Goal: Task Accomplishment & Management: Use online tool/utility

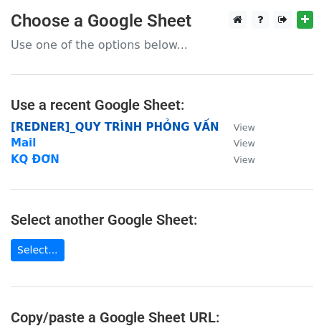
click at [106, 131] on strong "[REDNER]_QUY TRÌNH PHỎNG VẤN" at bounding box center [115, 127] width 209 height 13
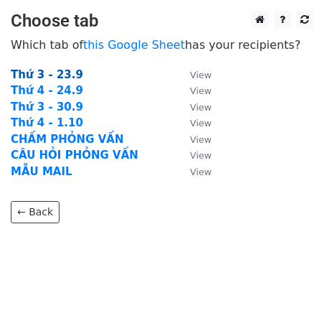
click at [55, 74] on strong "Thứ 3 - 23.9" at bounding box center [47, 74] width 72 height 13
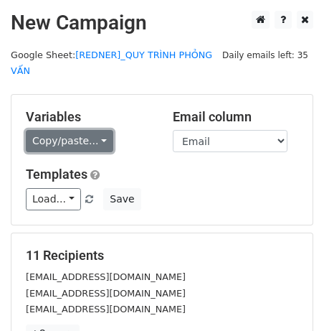
click at [87, 130] on link "Copy/paste..." at bounding box center [70, 141] width 88 height 22
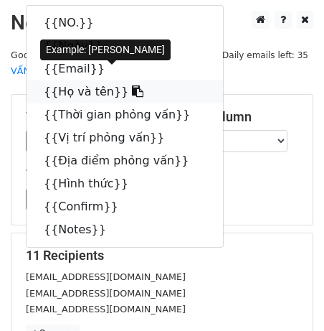
click at [112, 98] on link "{{Họ và tên}}" at bounding box center [125, 91] width 197 height 23
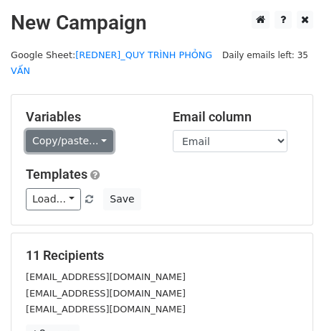
click at [91, 132] on link "Copy/paste..." at bounding box center [70, 141] width 88 height 22
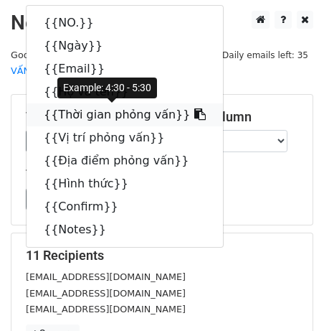
click at [90, 108] on link "{{Thời gian phỏng vấn}}" at bounding box center [125, 114] width 197 height 23
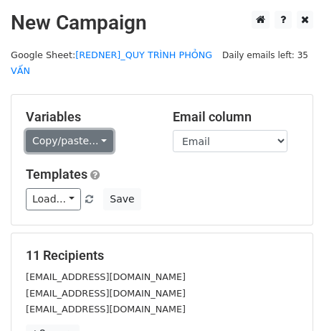
click at [70, 145] on link "Copy/paste..." at bounding box center [70, 141] width 88 height 22
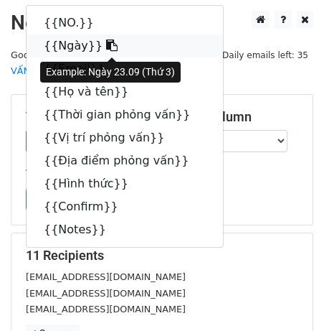
click at [117, 47] on link "{{Ngày}}" at bounding box center [125, 45] width 197 height 23
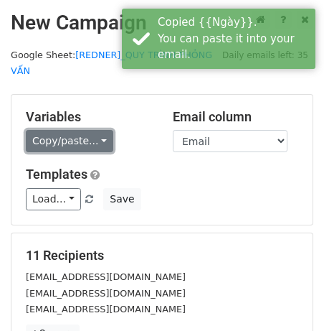
click at [88, 137] on link "Copy/paste..." at bounding box center [70, 141] width 88 height 22
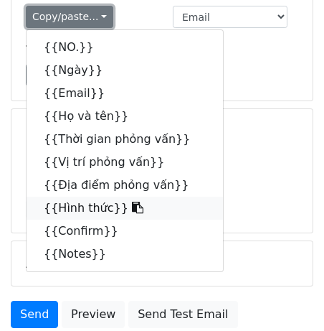
scroll to position [120, 0]
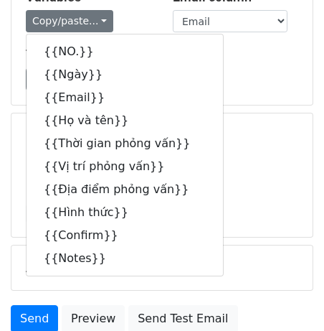
click at [217, 60] on h5 "Templates" at bounding box center [162, 55] width 273 height 16
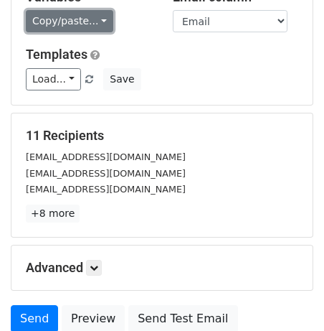
click at [82, 27] on link "Copy/paste..." at bounding box center [70, 21] width 88 height 22
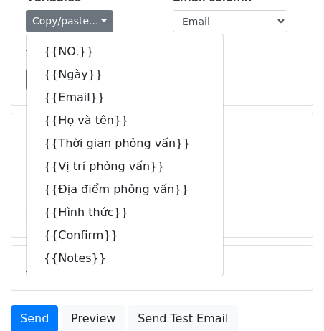
click at [256, 74] on div "Load... No templates saved Save" at bounding box center [162, 79] width 294 height 22
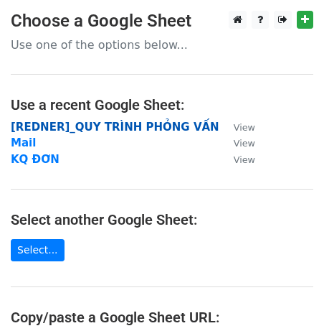
click at [136, 128] on strong "[REDNER]_QUY TRÌNH PHỎNG VẤN" at bounding box center [115, 127] width 209 height 13
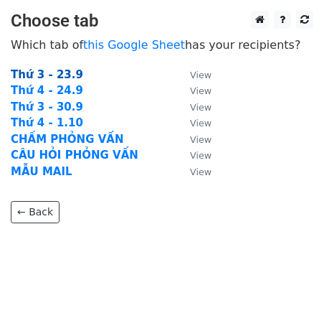
click at [57, 75] on strong "Thứ 3 - 23.9" at bounding box center [47, 74] width 72 height 13
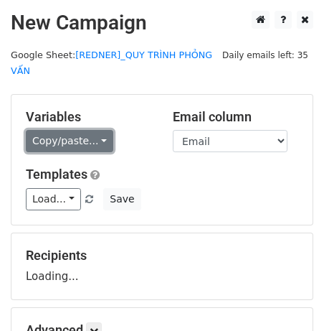
click at [68, 144] on link "Copy/paste..." at bounding box center [70, 141] width 88 height 22
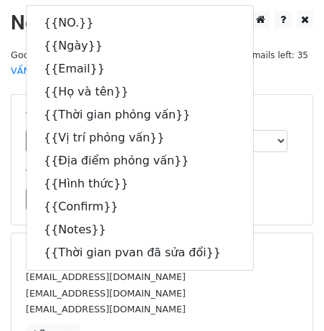
click at [307, 189] on div "Load... No templates saved Save" at bounding box center [162, 199] width 294 height 22
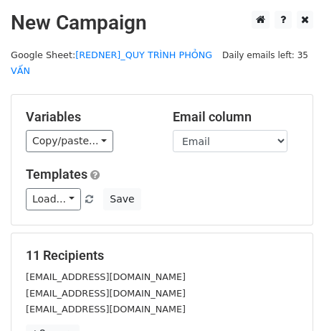
click at [287, 188] on div "Load... No templates saved Save" at bounding box center [162, 199] width 294 height 22
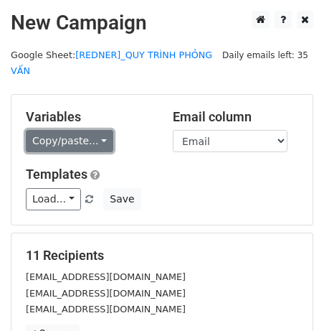
click at [49, 151] on link "Copy/paste..." at bounding box center [70, 141] width 88 height 22
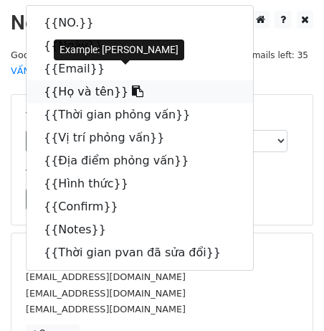
click at [82, 90] on link "{{Họ và tên}}" at bounding box center [140, 91] width 227 height 23
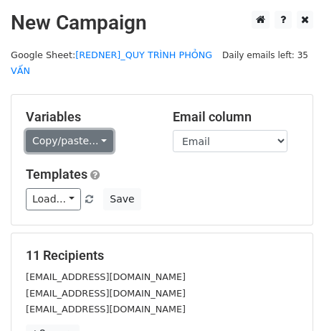
click at [29, 144] on link "Copy/paste..." at bounding box center [70, 141] width 88 height 22
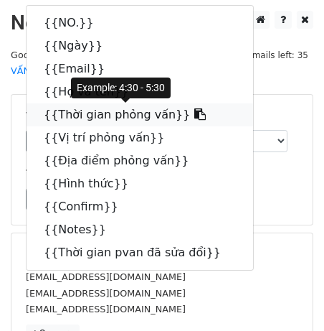
click at [162, 117] on link "{{Thời gian phỏng vấn}}" at bounding box center [140, 114] width 227 height 23
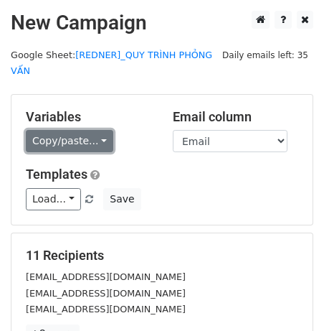
click at [51, 148] on link "Copy/paste..." at bounding box center [70, 141] width 88 height 22
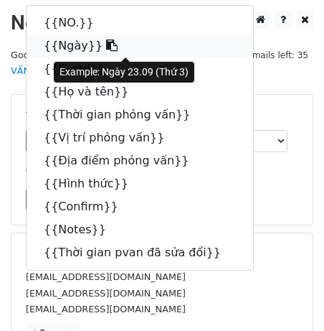
click at [106, 50] on icon at bounding box center [111, 44] width 11 height 11
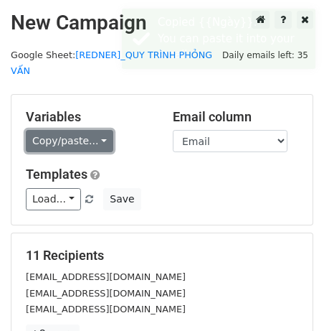
click at [73, 140] on link "Copy/paste..." at bounding box center [70, 141] width 88 height 22
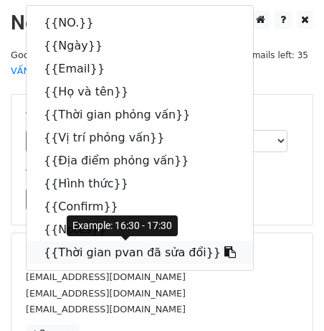
click at [105, 246] on link "{{Thời gian pvan đã sửa đổi}}" at bounding box center [140, 252] width 227 height 23
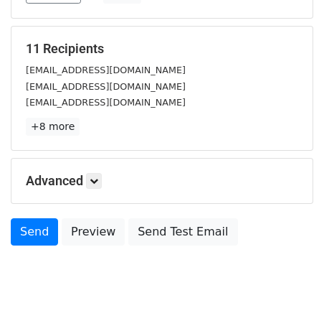
scroll to position [243, 0]
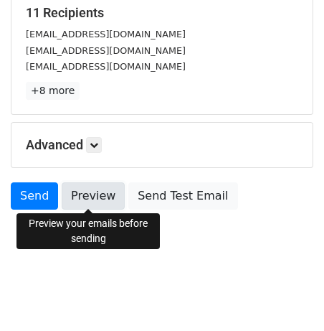
click at [97, 190] on link "Preview" at bounding box center [93, 195] width 63 height 27
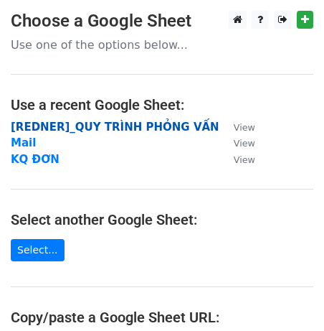
click at [118, 127] on strong "[REDNER]_QUY TRÌNH PHỎNG VẤN" at bounding box center [115, 127] width 209 height 13
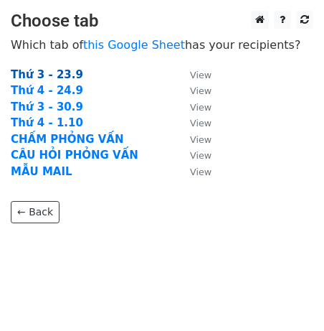
click at [56, 72] on strong "Thứ 3 - 23.9" at bounding box center [47, 74] width 72 height 13
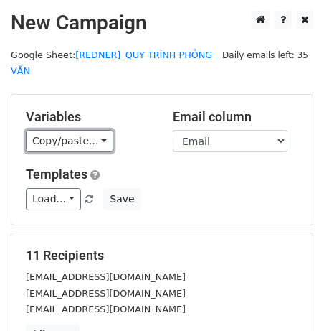
click at [65, 133] on link "Copy/paste..." at bounding box center [70, 141] width 88 height 22
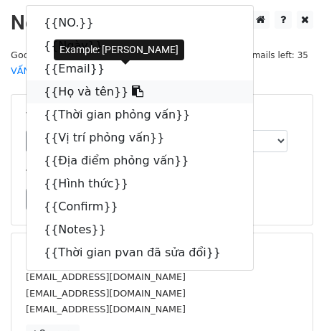
click at [81, 90] on link "{{Họ và tên}}" at bounding box center [140, 91] width 227 height 23
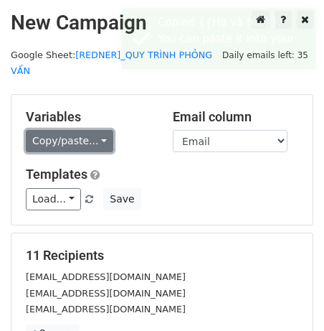
click at [54, 150] on link "Copy/paste..." at bounding box center [70, 141] width 88 height 22
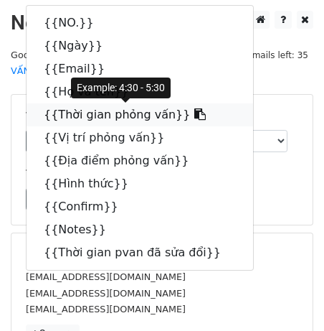
click at [138, 114] on link "{{Thời gian phỏng vấn}}" at bounding box center [140, 114] width 227 height 23
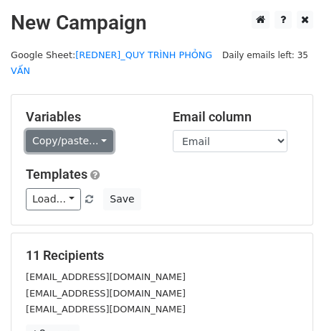
click at [46, 136] on link "Copy/paste..." at bounding box center [70, 141] width 88 height 22
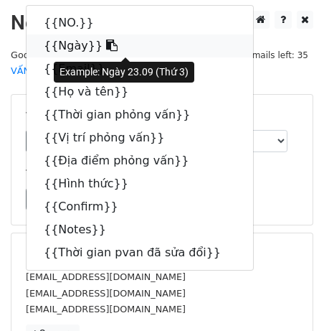
click at [70, 47] on link "{{Ngày}}" at bounding box center [140, 45] width 227 height 23
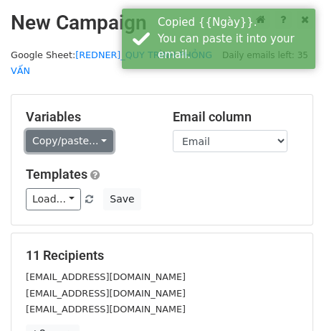
click at [69, 138] on link "Copy/paste..." at bounding box center [70, 141] width 88 height 22
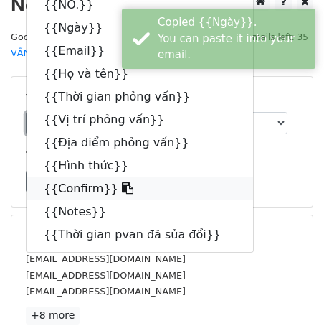
scroll to position [23, 0]
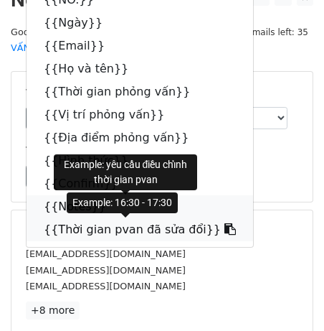
drag, startPoint x: 113, startPoint y: 217, endPoint x: 116, endPoint y: 233, distance: 15.9
click at [116, 233] on div "{{NO.}} {{Ngày}} {{Email}} {{Họ và tên}} {{Thời gian phỏng vấn}} {{Vị trí phỏng…" at bounding box center [140, 114] width 228 height 265
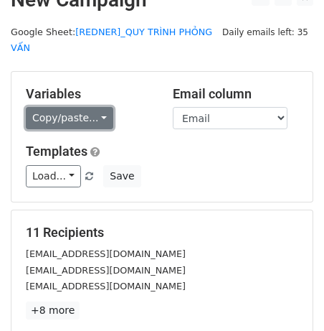
click at [64, 110] on link "Copy/paste..." at bounding box center [70, 118] width 88 height 22
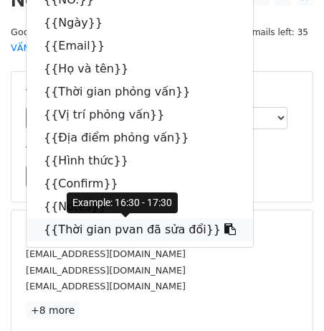
click at [110, 237] on link "{{Thời gian pvan đã sửa đổi}}" at bounding box center [140, 229] width 227 height 23
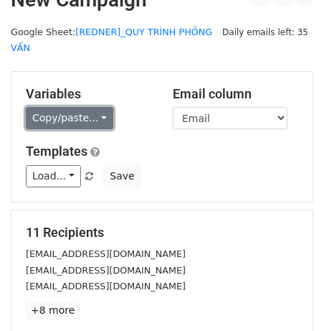
click at [65, 116] on link "Copy/paste..." at bounding box center [70, 118] width 88 height 22
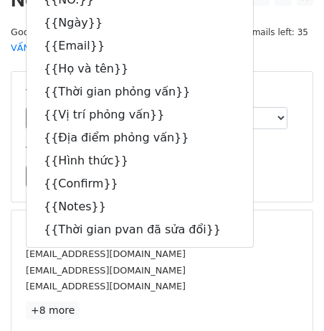
click at [252, 171] on div "Load... No templates saved Save" at bounding box center [162, 176] width 294 height 22
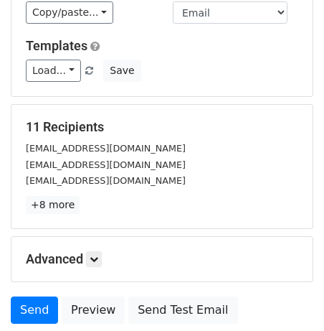
scroll to position [243, 0]
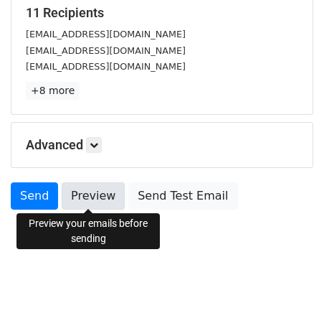
click at [87, 202] on link "Preview" at bounding box center [93, 195] width 63 height 27
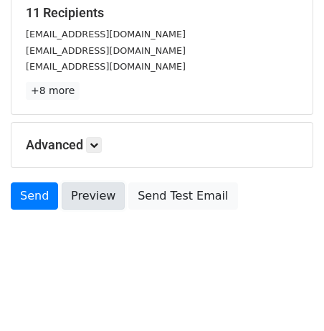
click at [105, 199] on link "Preview" at bounding box center [93, 195] width 63 height 27
click at [75, 191] on link "Preview" at bounding box center [93, 195] width 63 height 27
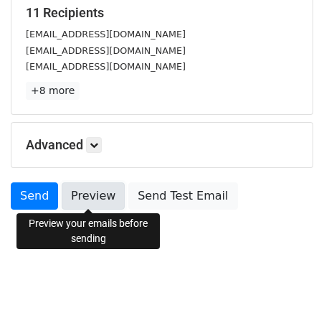
click at [81, 190] on link "Preview" at bounding box center [93, 195] width 63 height 27
click at [106, 194] on link "Preview" at bounding box center [93, 195] width 63 height 27
click at [83, 199] on link "Preview" at bounding box center [93, 195] width 63 height 27
click at [83, 197] on link "Preview" at bounding box center [93, 195] width 63 height 27
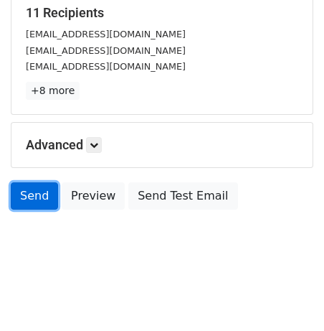
click at [39, 189] on link "Send" at bounding box center [34, 195] width 47 height 27
